Goal: Transaction & Acquisition: Book appointment/travel/reservation

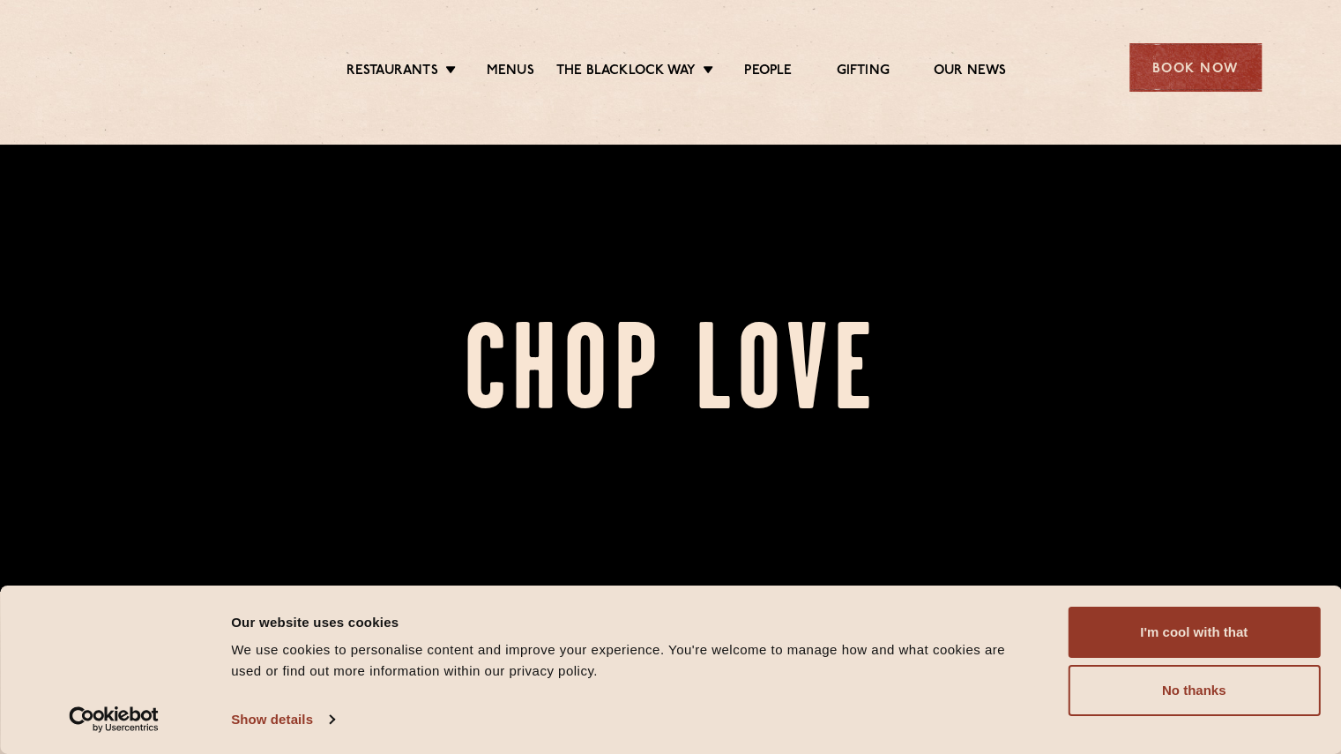
scroll to position [264, 0]
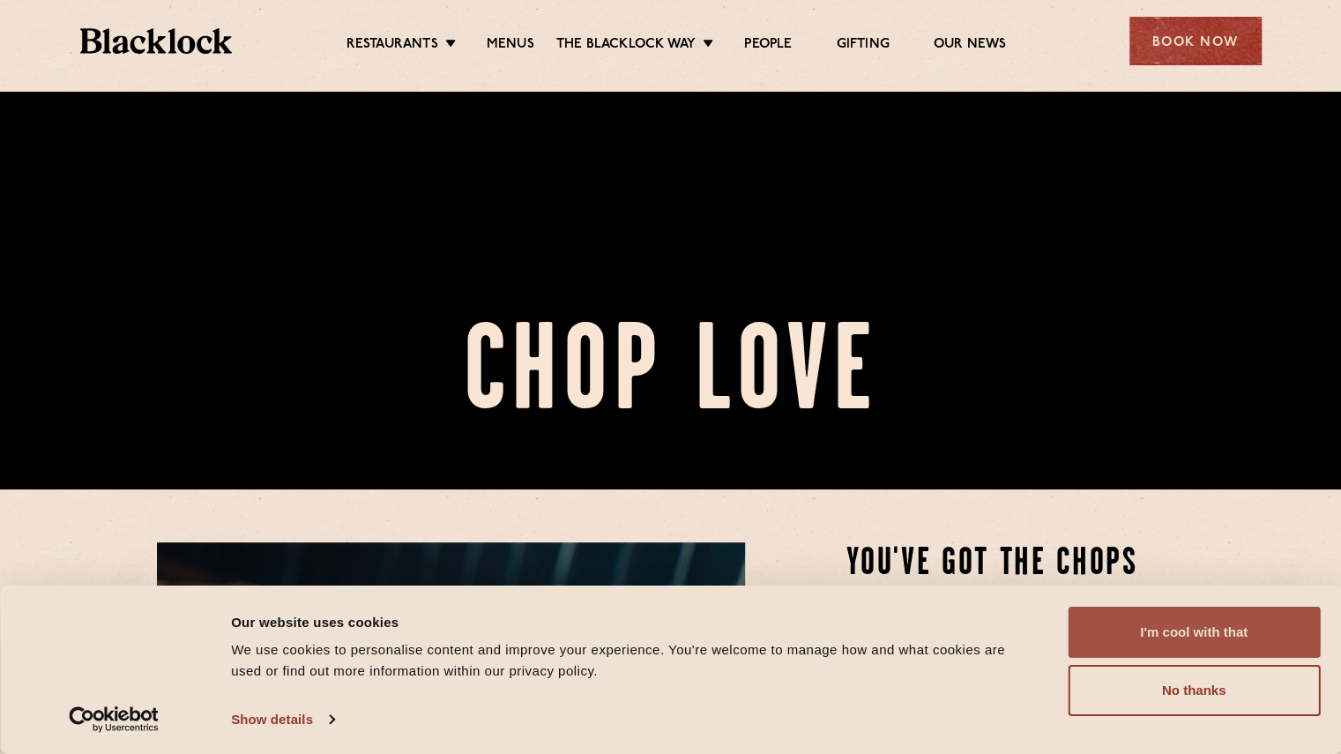
click at [1197, 630] on button "I'm cool with that" at bounding box center [1193, 631] width 252 height 51
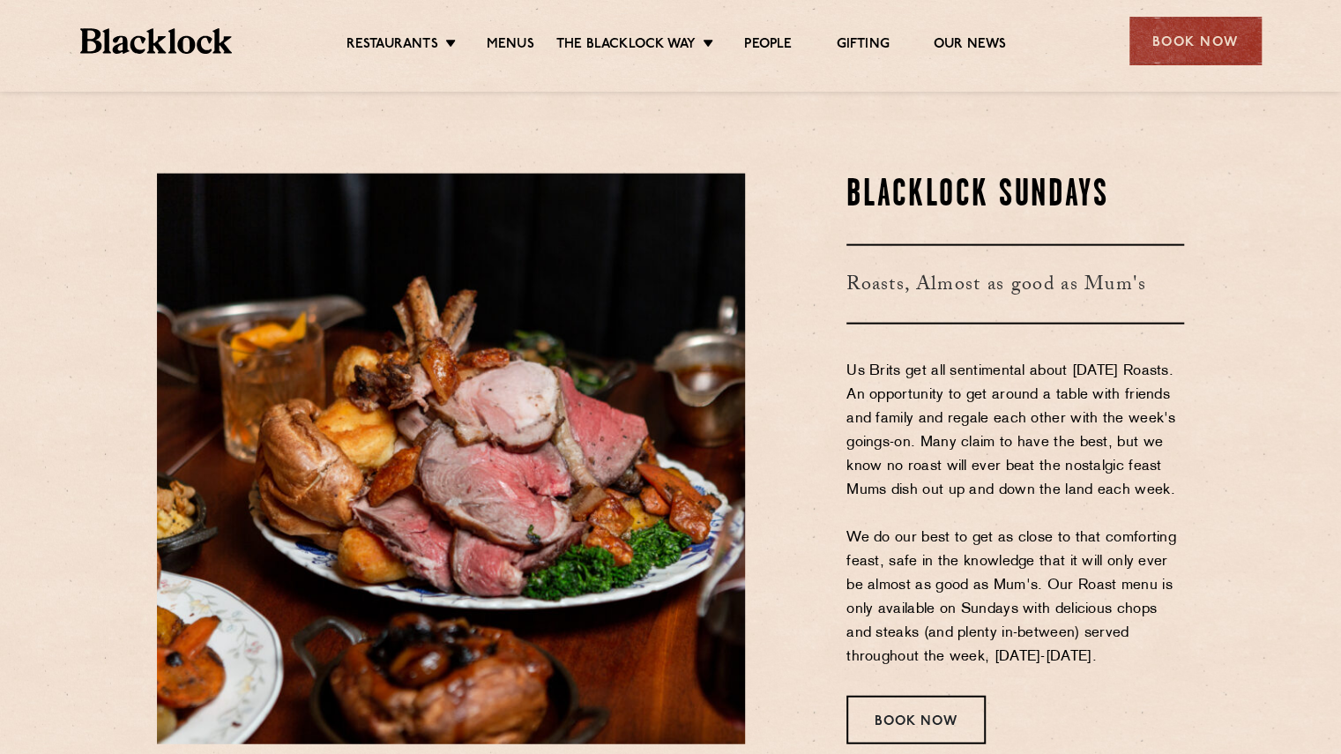
scroll to position [2292, 0]
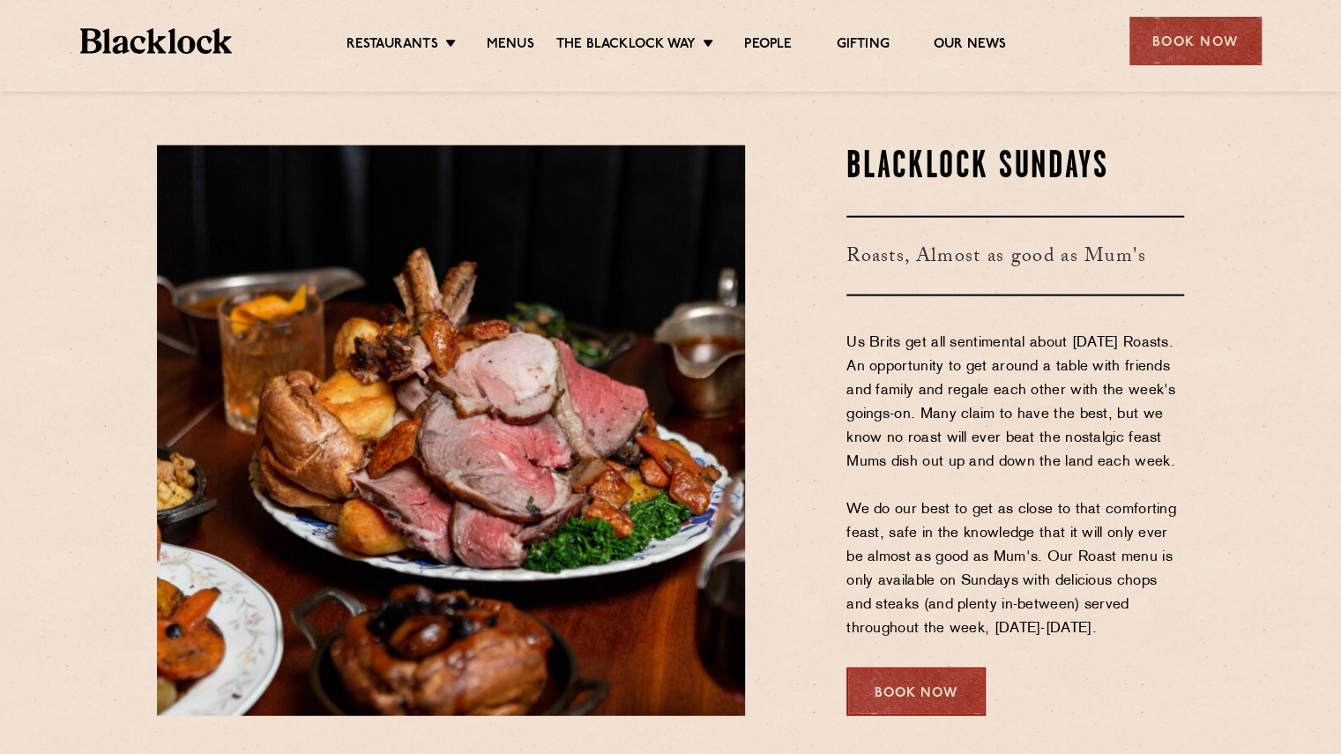
click at [928, 692] on div "Book Now" at bounding box center [915, 691] width 139 height 48
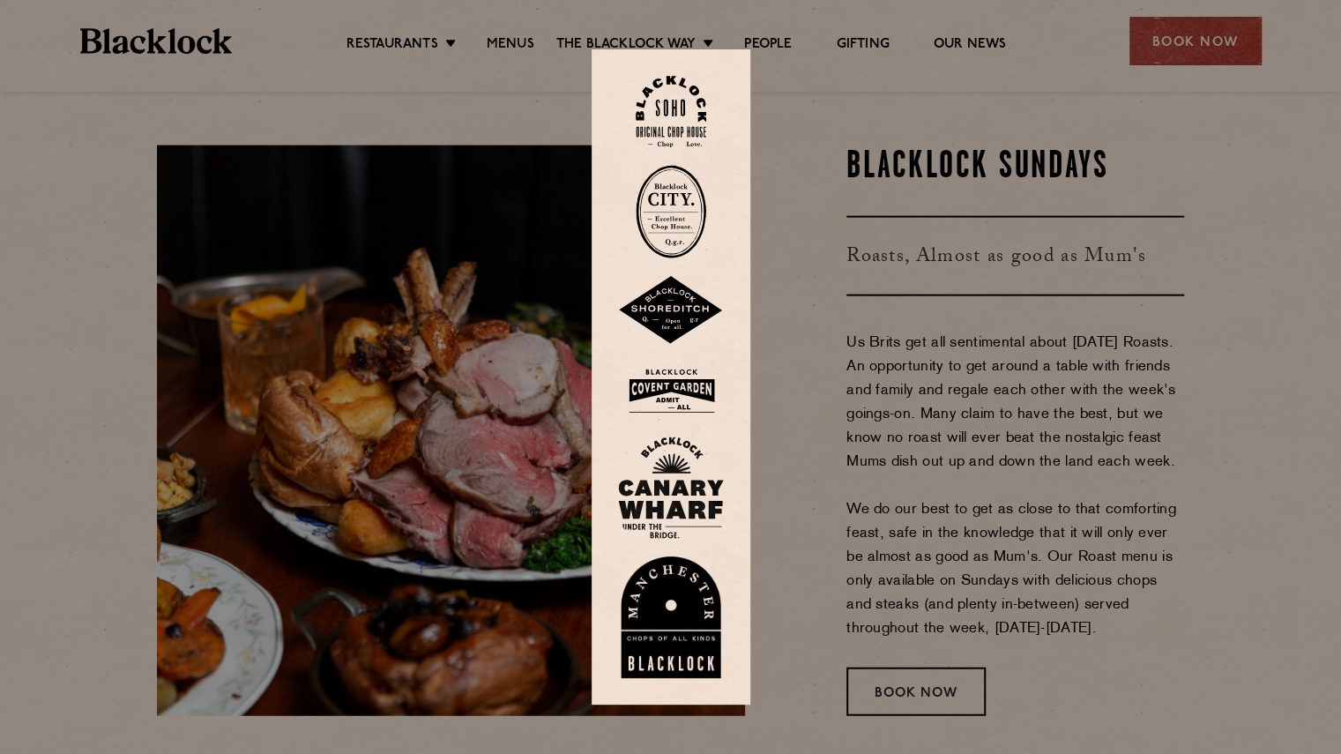
click at [955, 535] on div at bounding box center [670, 377] width 1341 height 754
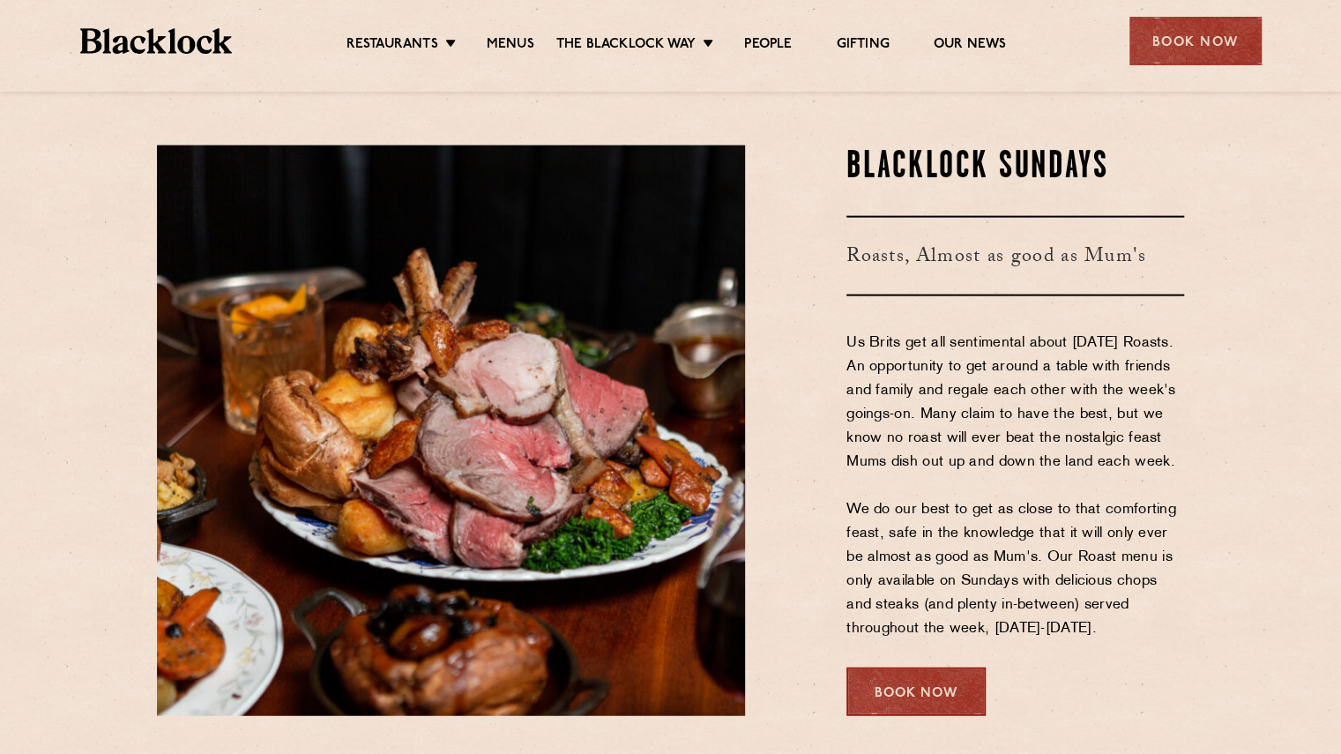
click at [911, 697] on div "Book Now" at bounding box center [915, 691] width 139 height 48
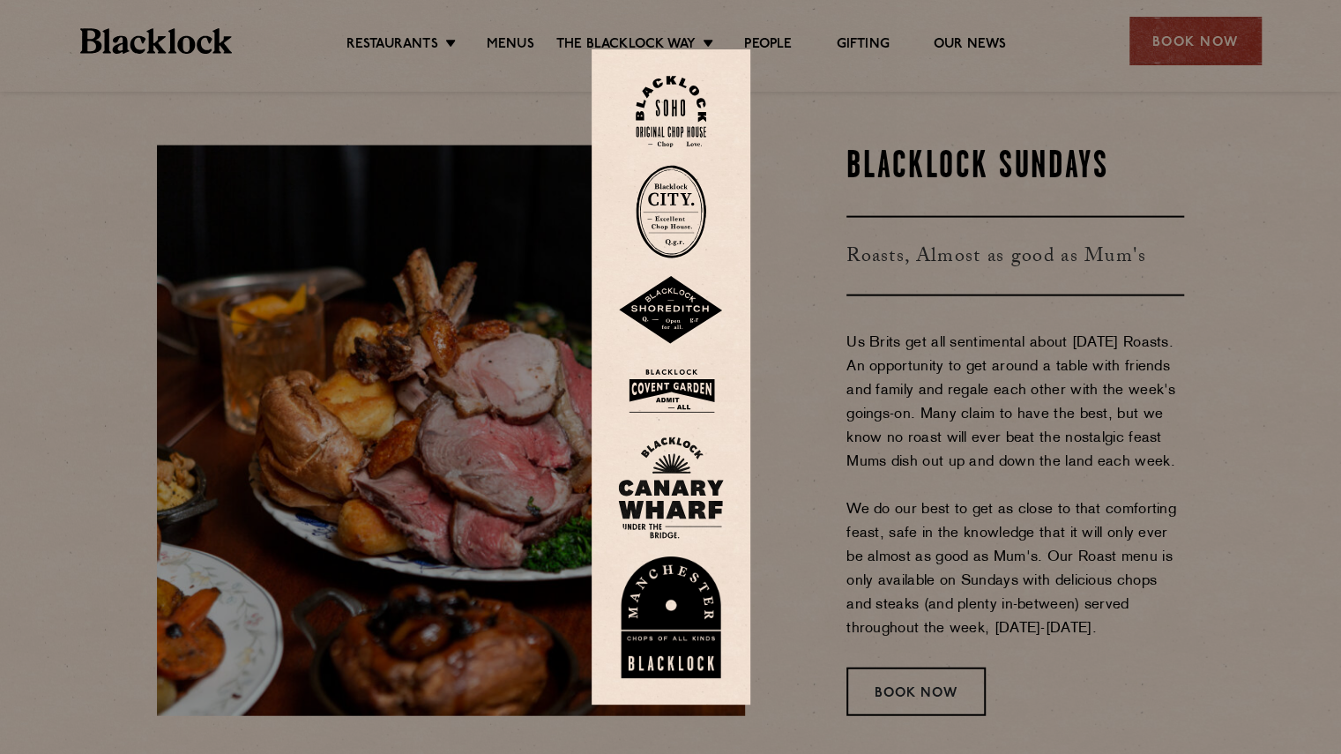
click at [992, 586] on div at bounding box center [670, 377] width 1341 height 754
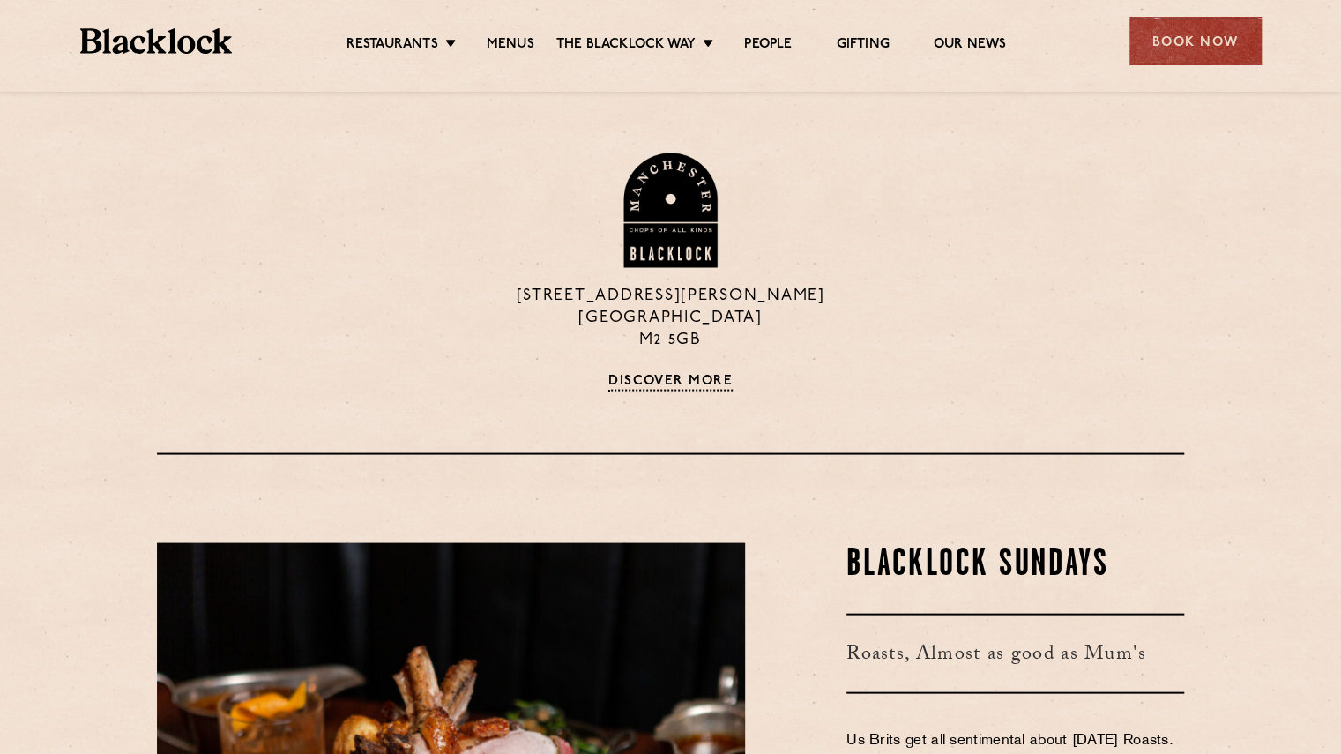
scroll to position [1675, 0]
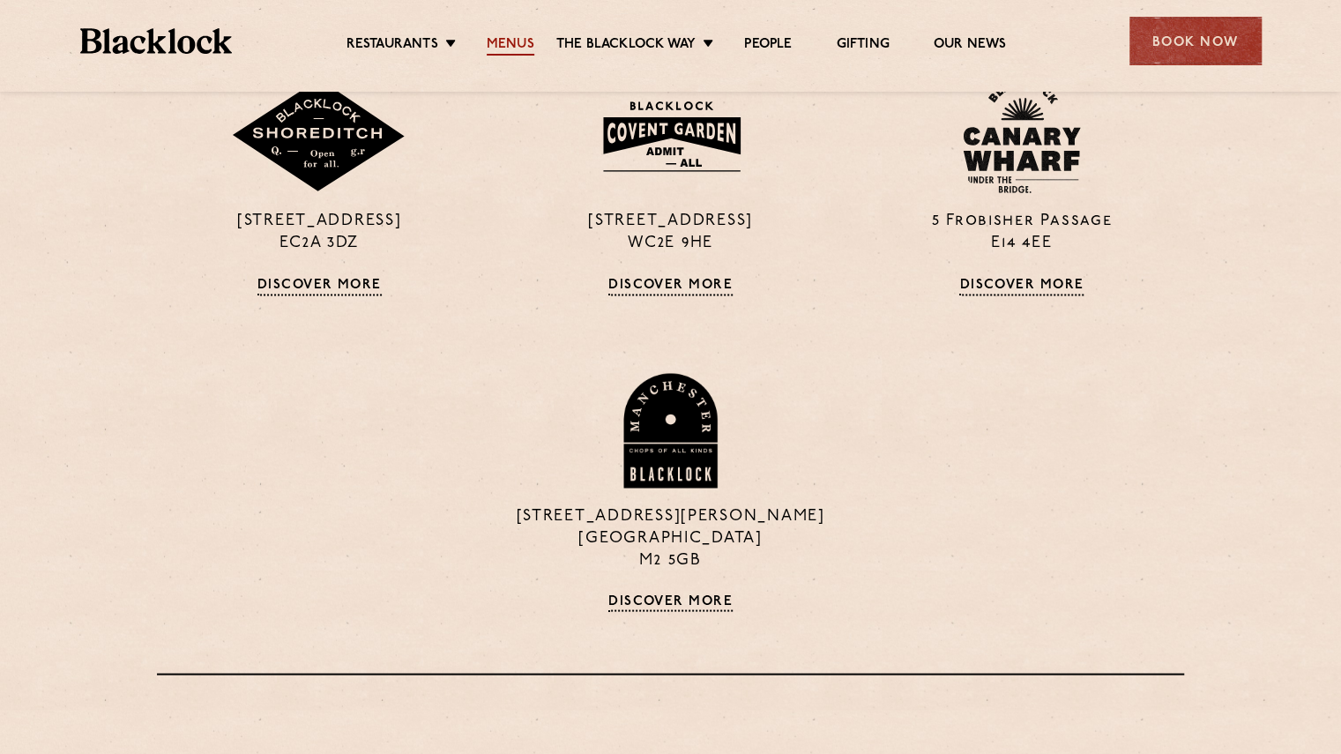
click at [506, 36] on link "Menus" at bounding box center [511, 45] width 48 height 19
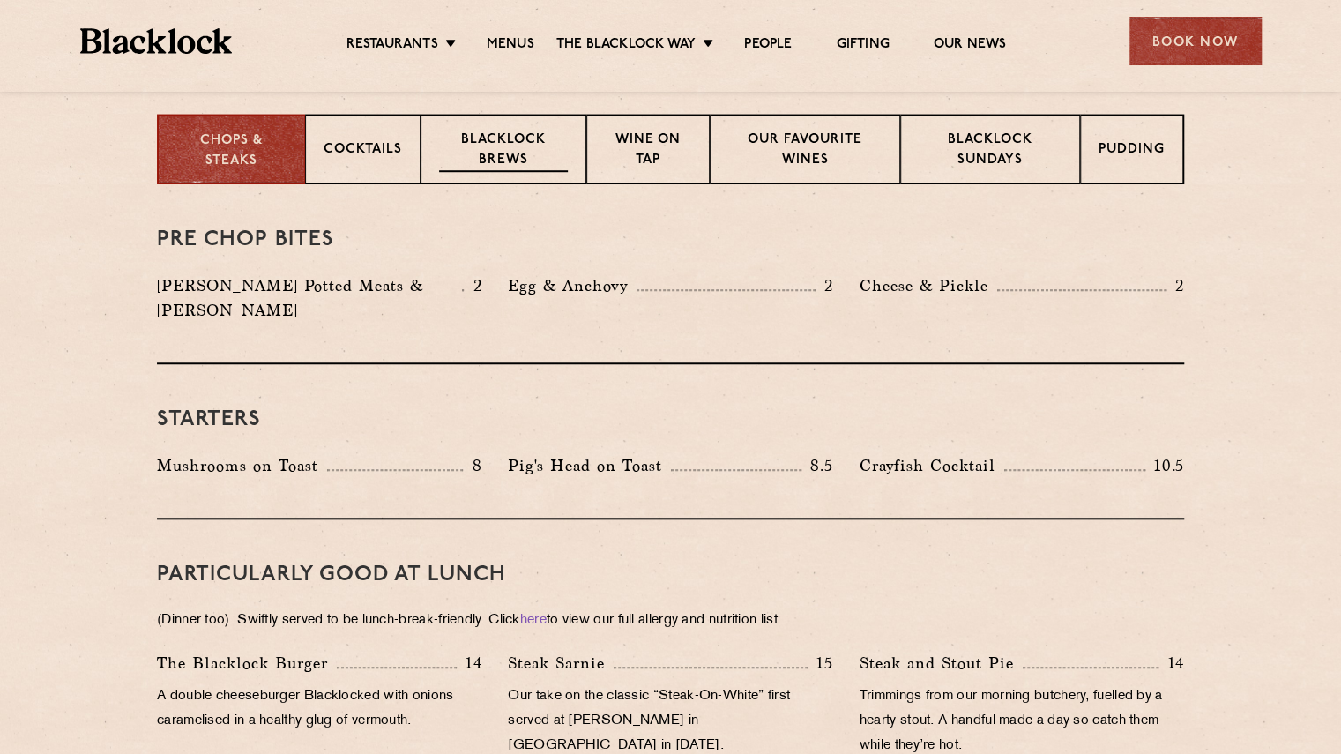
scroll to position [441, 0]
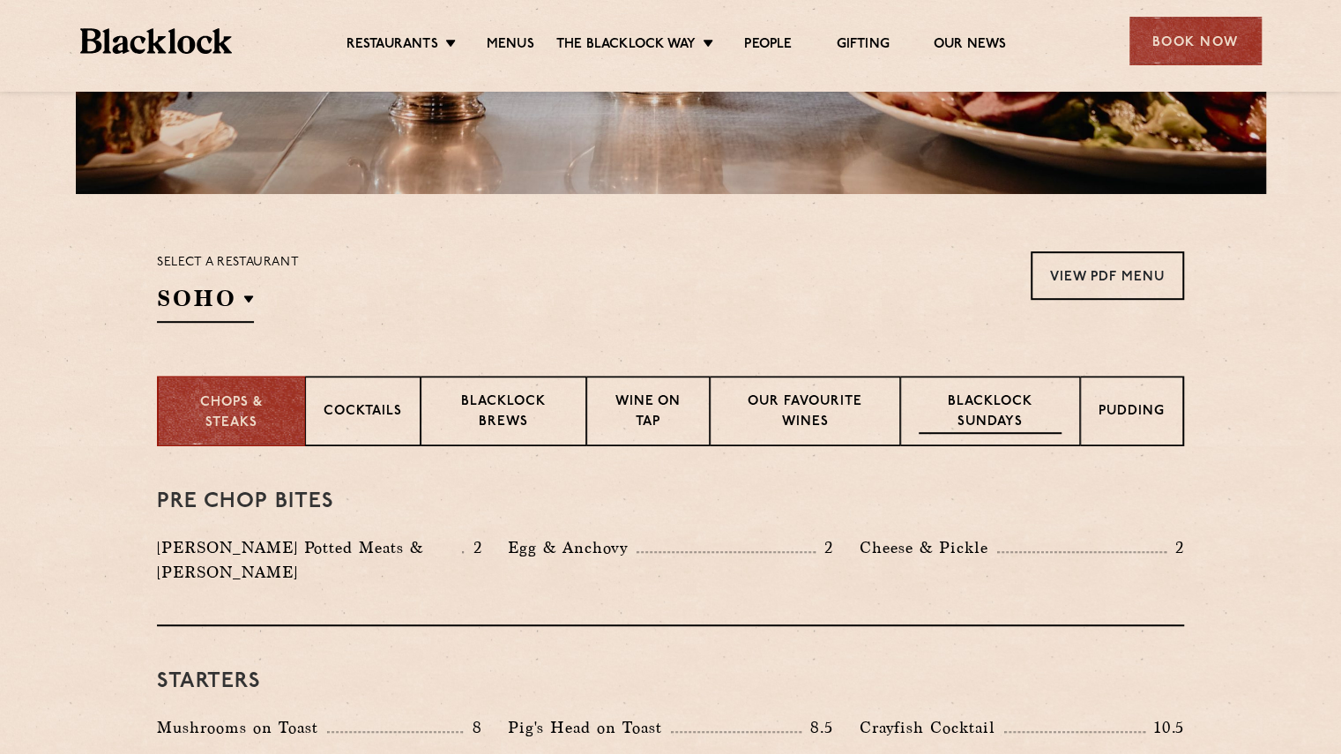
click at [991, 428] on p "Blacklock Sundays" at bounding box center [989, 412] width 143 height 41
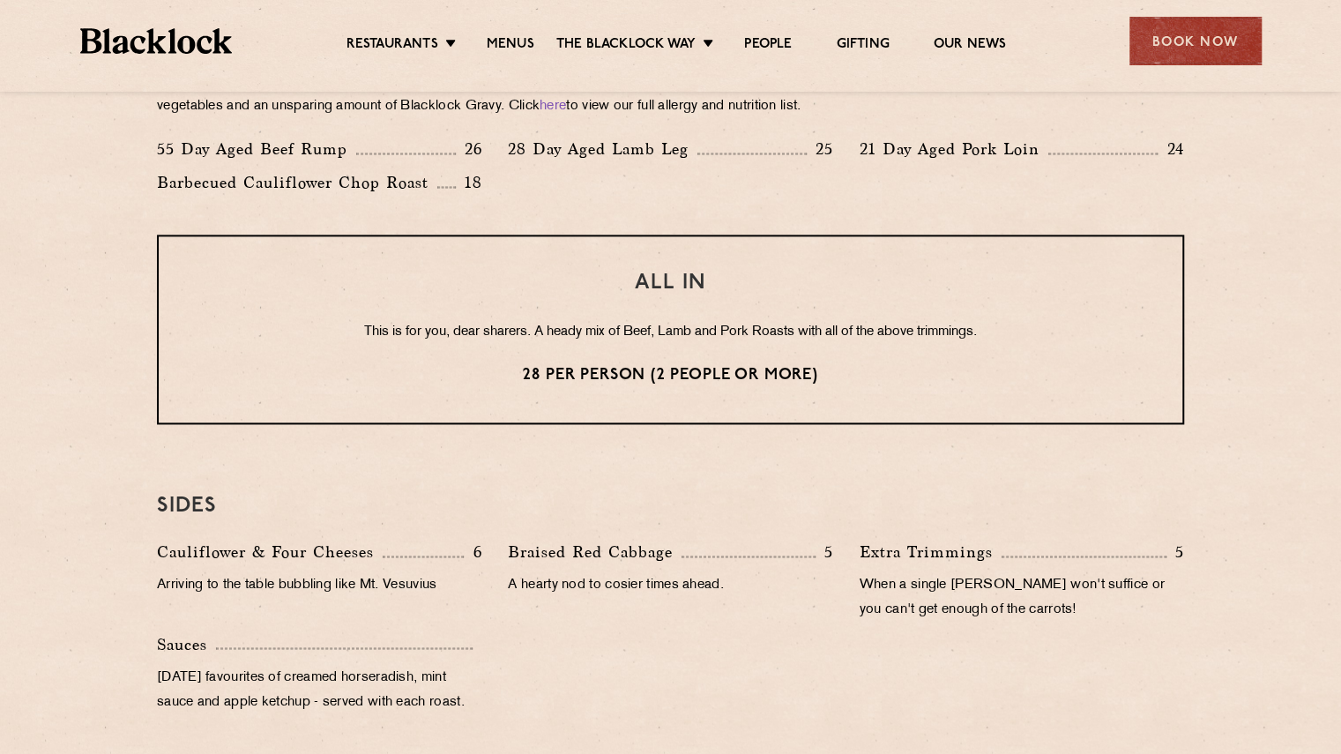
scroll to position [1322, 0]
